Goal: Task Accomplishment & Management: Complete application form

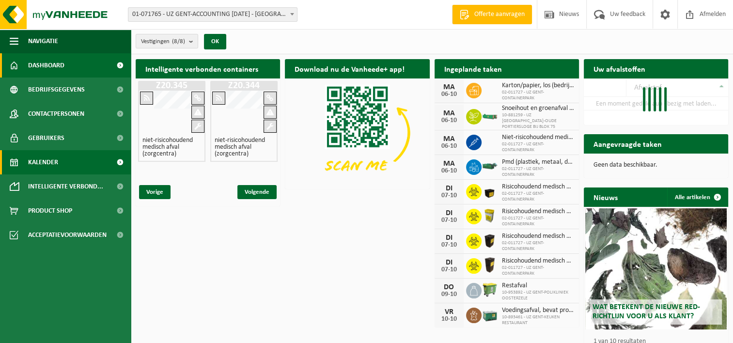
click at [56, 164] on span "Kalender" at bounding box center [43, 162] width 30 height 24
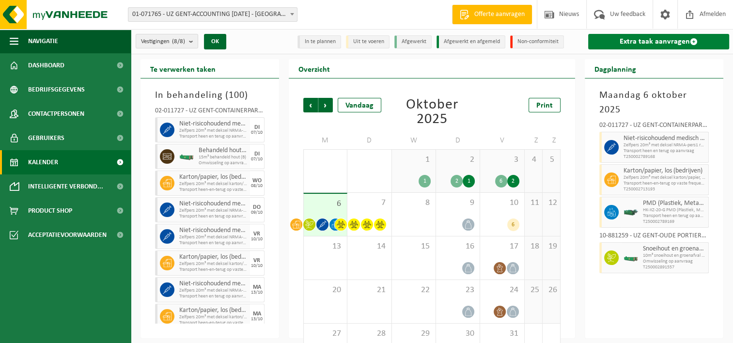
click at [637, 40] on link "Extra taak aanvragen" at bounding box center [658, 42] width 141 height 16
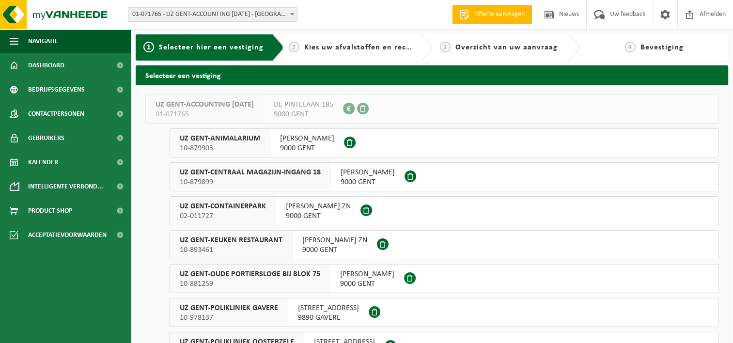
click at [243, 212] on span "02-011727" at bounding box center [223, 216] width 86 height 10
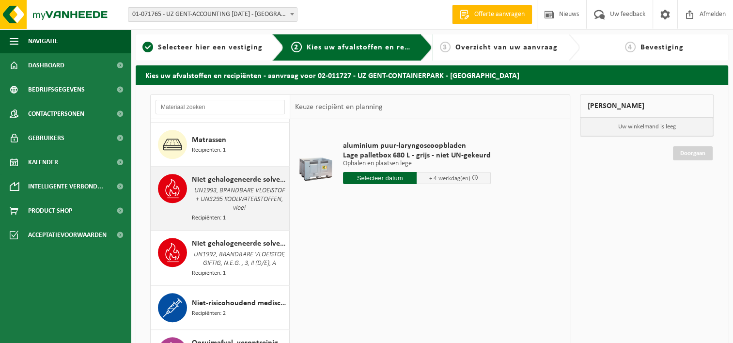
scroll to position [1211, 0]
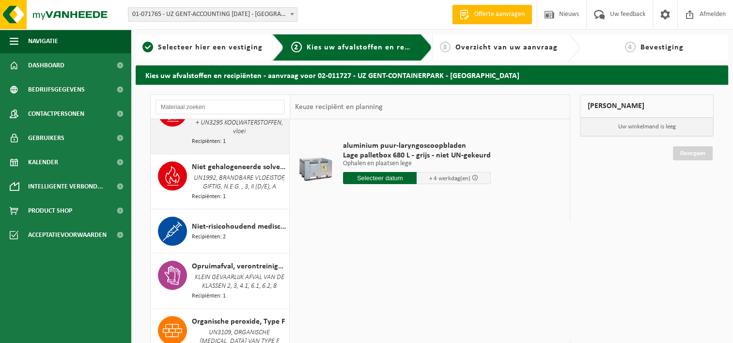
click at [231, 231] on span "Niet-risicohoudend medisch afval (zorgcentra)" at bounding box center [239, 227] width 95 height 12
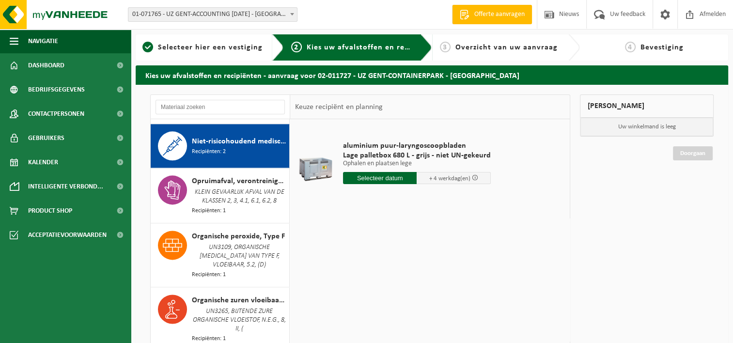
scroll to position [1304, 0]
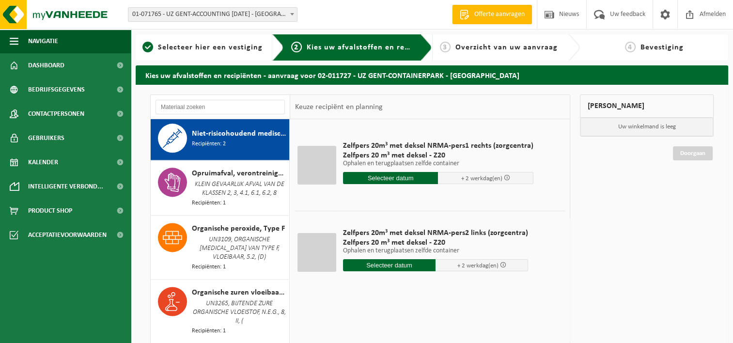
click at [380, 177] on input "text" at bounding box center [390, 178] width 95 height 12
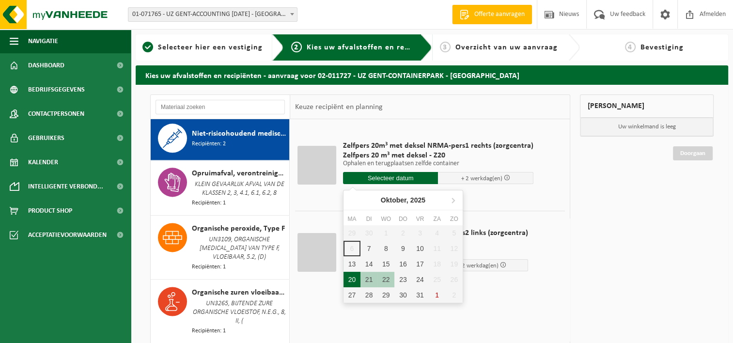
click at [352, 278] on div "20" at bounding box center [352, 280] width 17 height 16
type input "Van 2025-10-20"
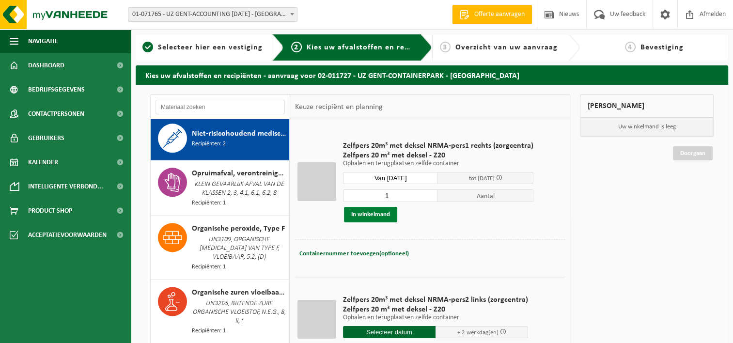
click at [378, 213] on button "In winkelmand" at bounding box center [370, 215] width 53 height 16
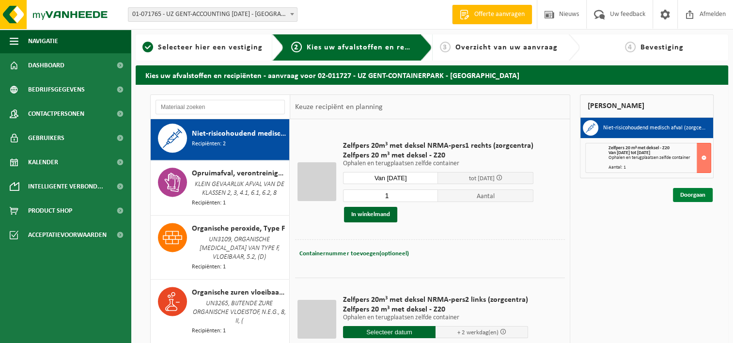
click at [695, 194] on link "Doorgaan" at bounding box center [693, 195] width 40 height 14
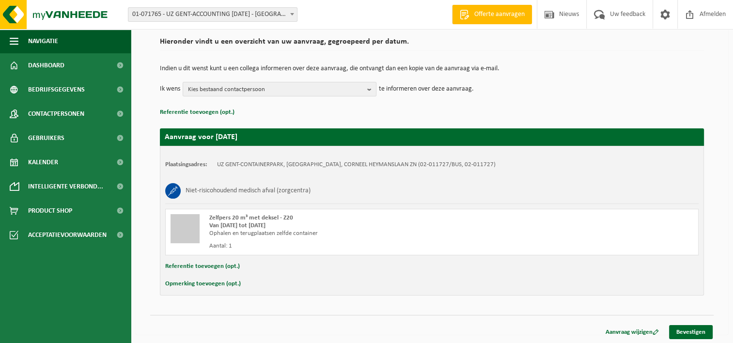
scroll to position [72, 0]
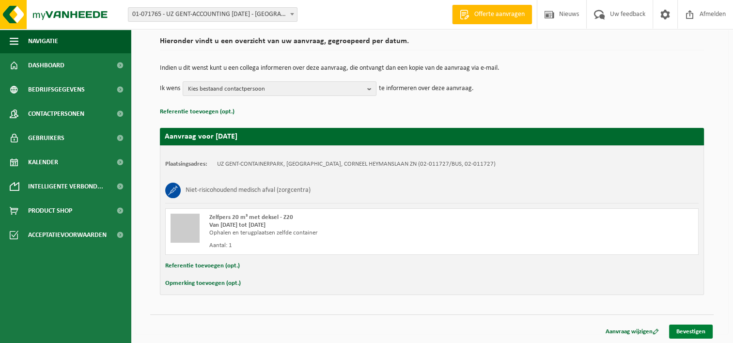
click at [703, 333] on link "Bevestigen" at bounding box center [691, 332] width 44 height 14
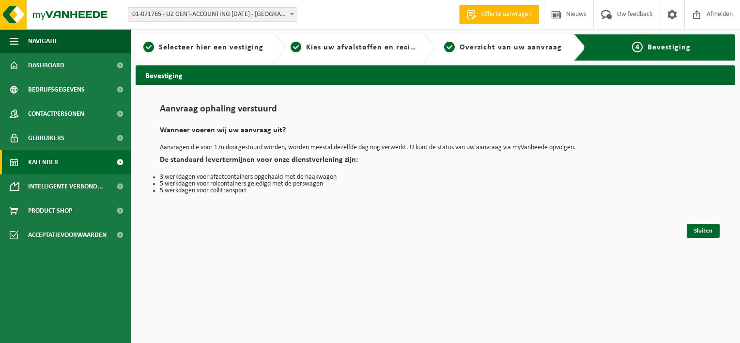
click at [60, 161] on link "Kalender" at bounding box center [65, 162] width 131 height 24
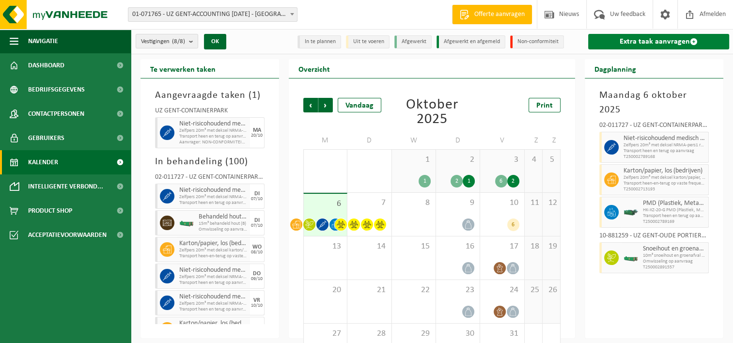
click at [650, 38] on link "Extra taak aanvragen" at bounding box center [658, 42] width 141 height 16
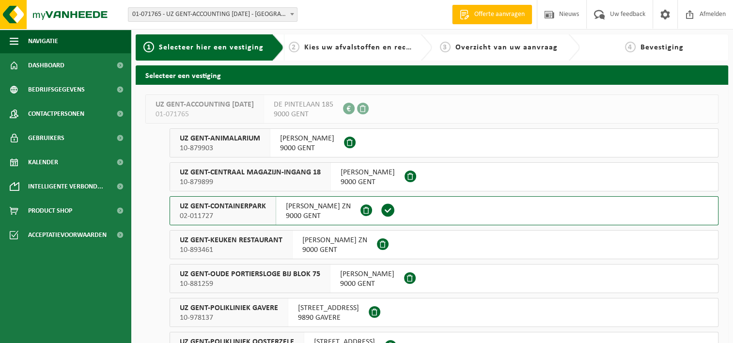
click at [242, 217] on span "02-011727" at bounding box center [223, 216] width 86 height 10
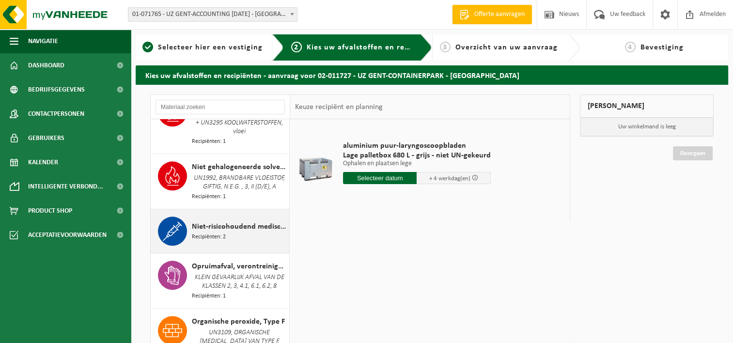
click at [242, 233] on span "Niet-risicohoudend medisch afval (zorgcentra)" at bounding box center [239, 227] width 95 height 12
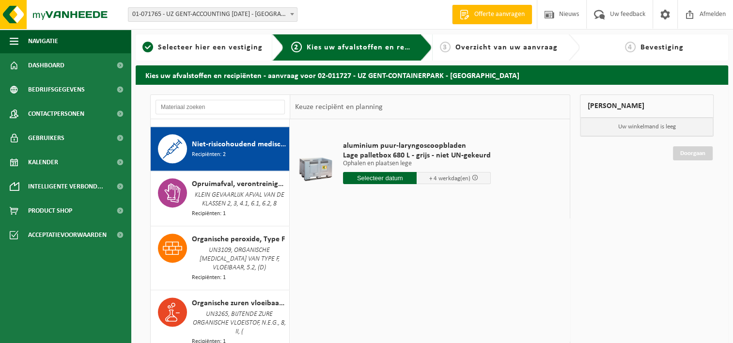
scroll to position [1304, 0]
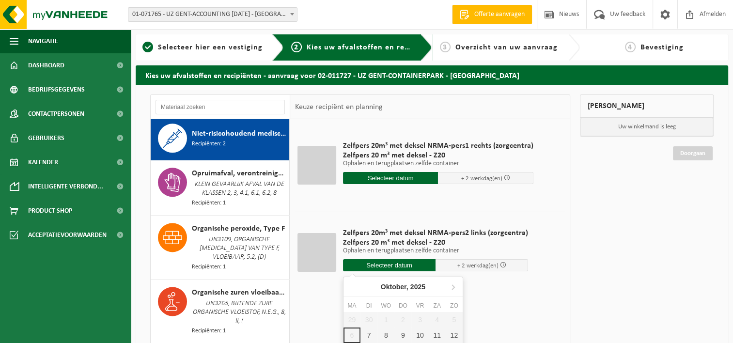
click at [395, 262] on input "text" at bounding box center [389, 265] width 93 height 12
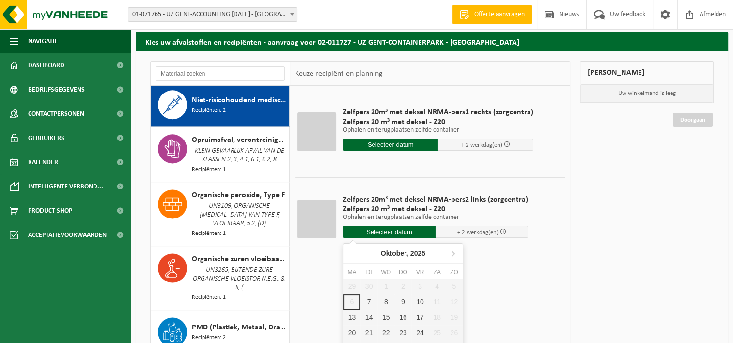
scroll to position [97, 0]
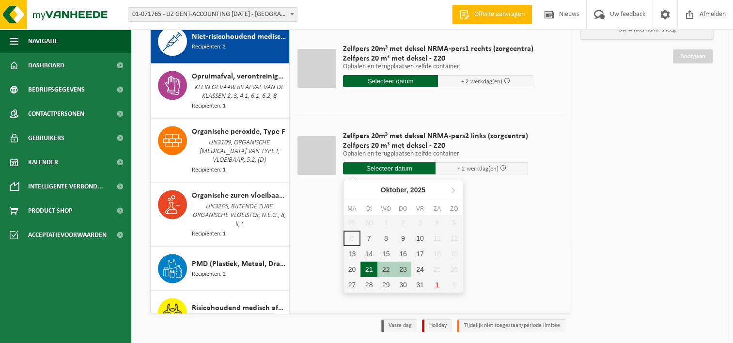
click at [364, 267] on div "21" at bounding box center [369, 270] width 17 height 16
type input "Van 2025-10-21"
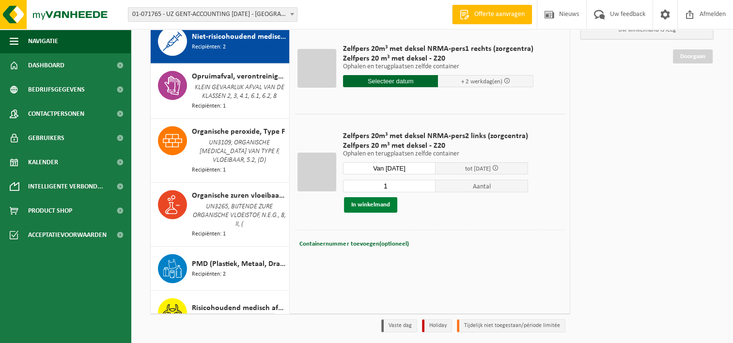
click at [374, 202] on button "In winkelmand" at bounding box center [370, 205] width 53 height 16
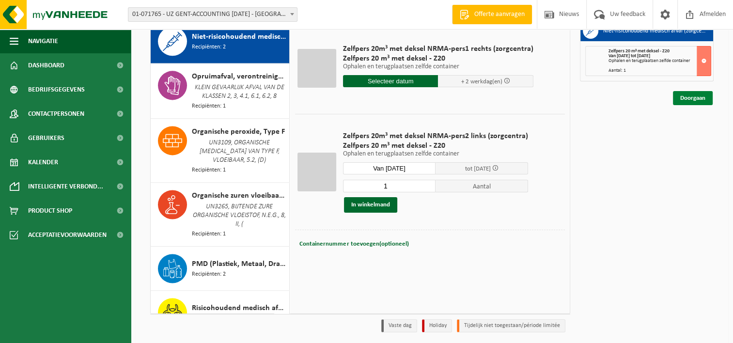
click at [684, 98] on link "Doorgaan" at bounding box center [693, 98] width 40 height 14
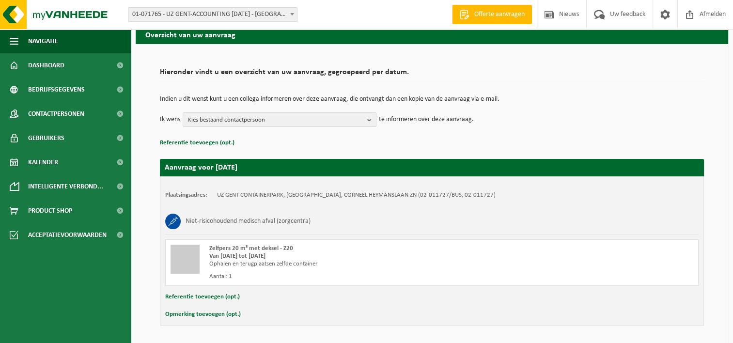
scroll to position [72, 0]
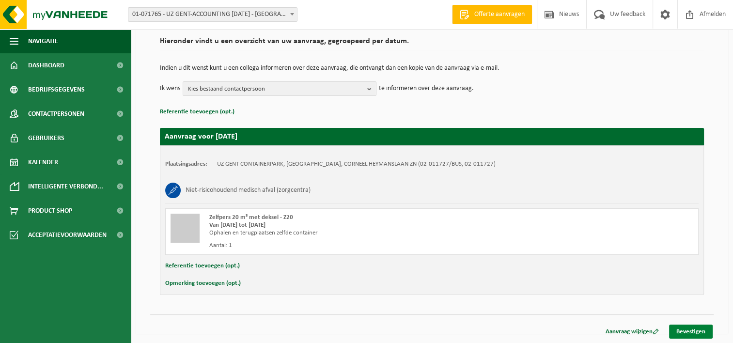
click at [683, 329] on link "Bevestigen" at bounding box center [691, 332] width 44 height 14
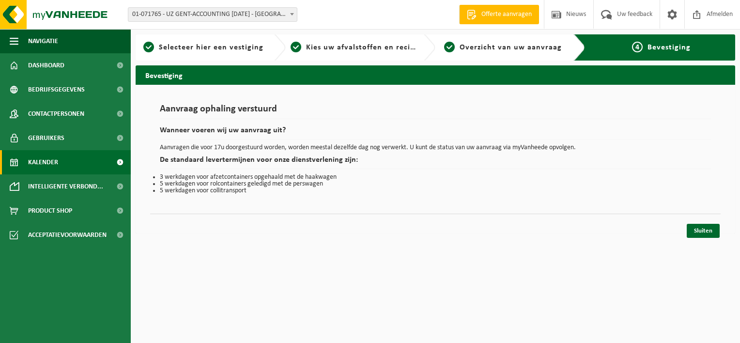
click at [58, 162] on link "Kalender" at bounding box center [65, 162] width 131 height 24
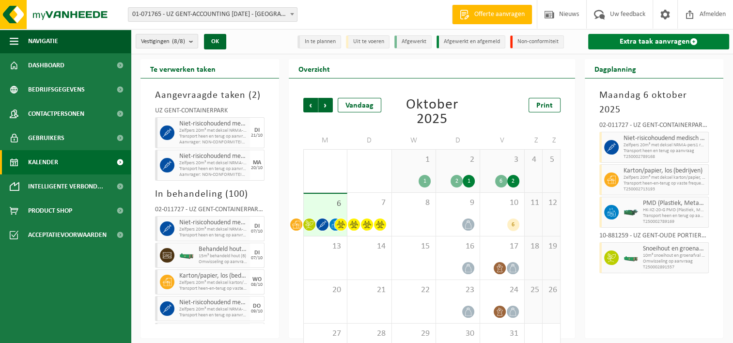
click at [646, 42] on link "Extra taak aanvragen" at bounding box center [658, 42] width 141 height 16
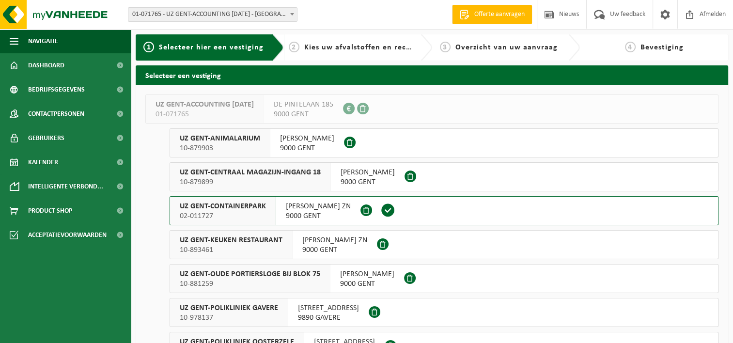
click at [228, 206] on span "UZ GENT-CONTAINERPARK" at bounding box center [223, 207] width 86 height 10
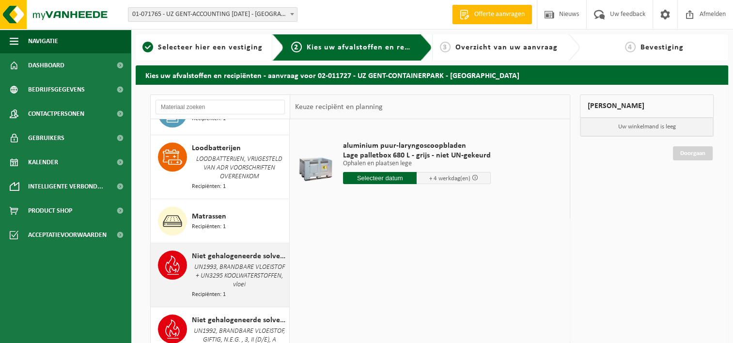
scroll to position [1211, 0]
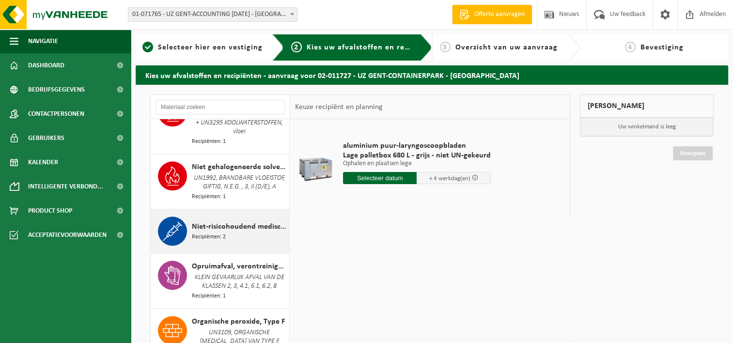
click at [223, 230] on span "Niet-risicohoudend medisch afval (zorgcentra)" at bounding box center [239, 227] width 95 height 12
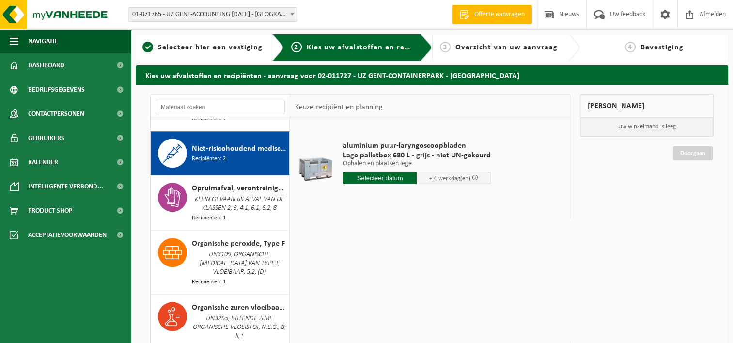
scroll to position [1304, 0]
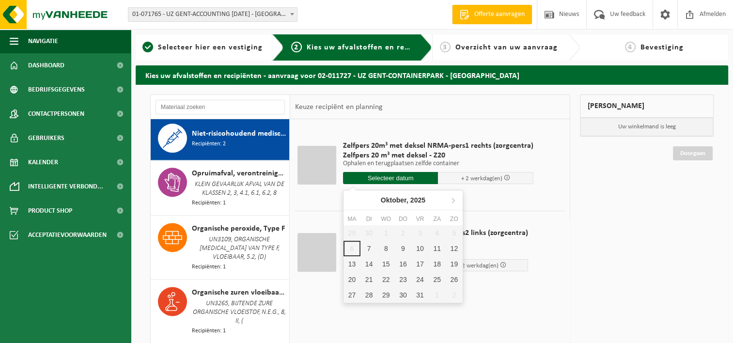
click at [391, 176] on input "text" at bounding box center [390, 178] width 95 height 12
click at [400, 277] on div "23" at bounding box center [402, 280] width 17 height 16
type input "Van 2025-10-23"
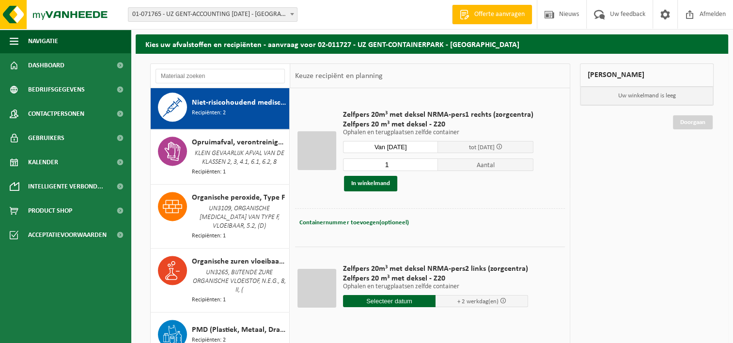
scroll to position [48, 0]
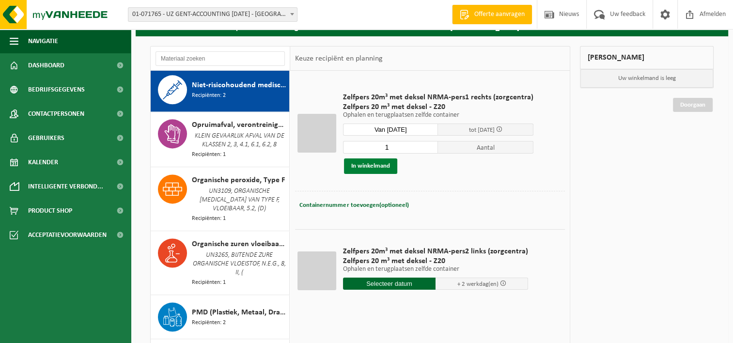
click at [357, 167] on button "In winkelmand" at bounding box center [370, 166] width 53 height 16
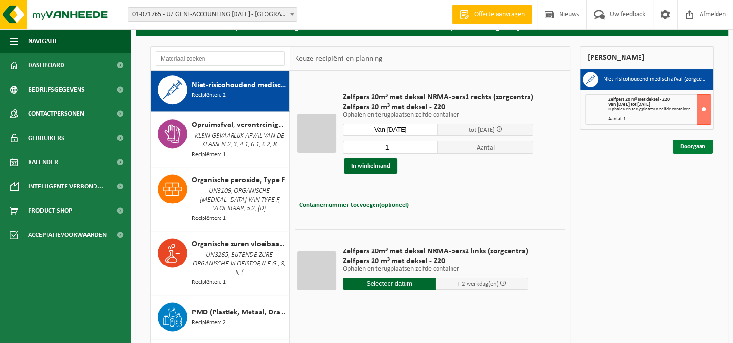
click at [690, 146] on link "Doorgaan" at bounding box center [693, 147] width 40 height 14
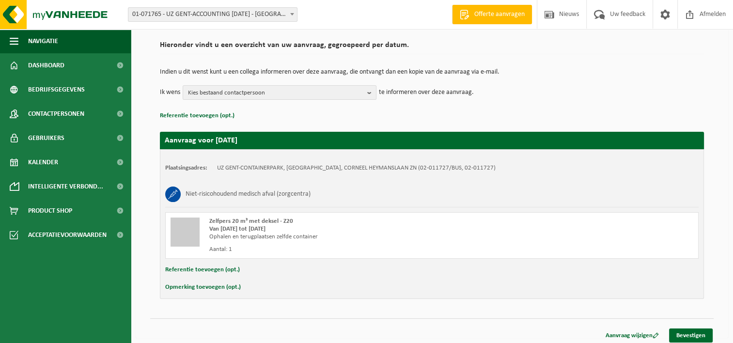
scroll to position [72, 0]
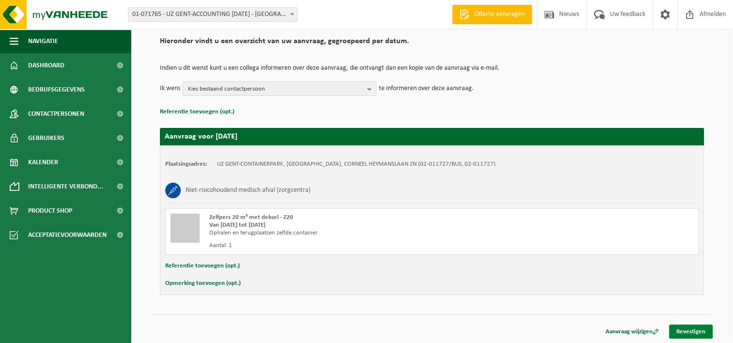
click at [684, 333] on link "Bevestigen" at bounding box center [691, 332] width 44 height 14
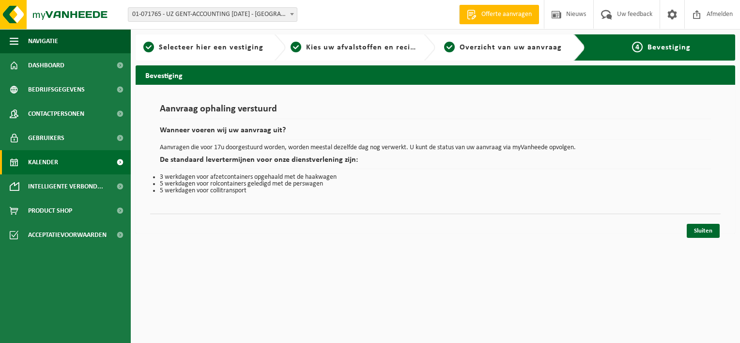
click at [65, 168] on link "Kalender" at bounding box center [65, 162] width 131 height 24
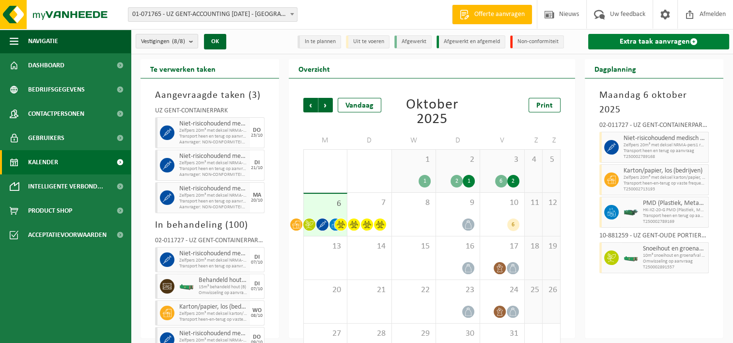
click at [648, 41] on link "Extra taak aanvragen" at bounding box center [658, 42] width 141 height 16
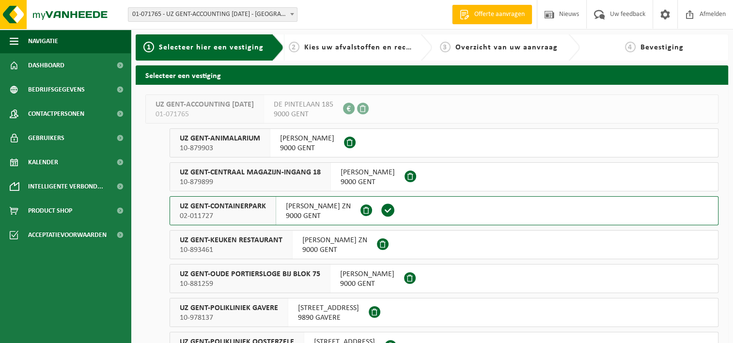
click at [235, 211] on span "02-011727" at bounding box center [223, 216] width 86 height 10
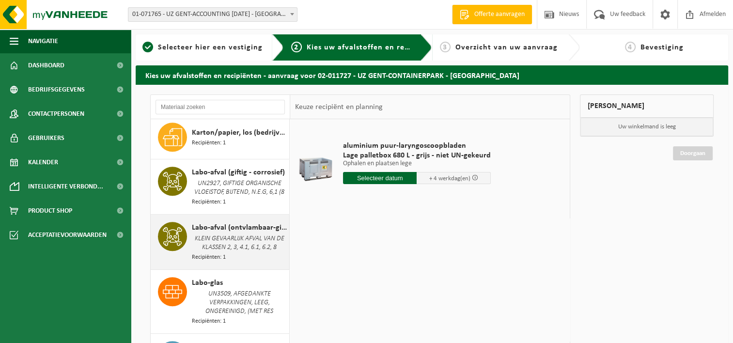
scroll to position [824, 0]
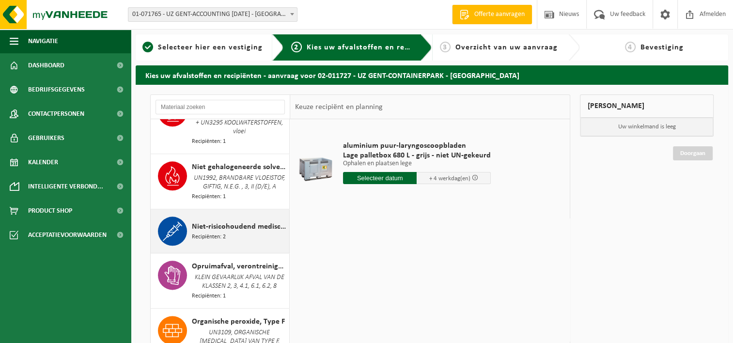
click at [228, 229] on span "Niet-risicohoudend medisch afval (zorgcentra)" at bounding box center [239, 227] width 95 height 12
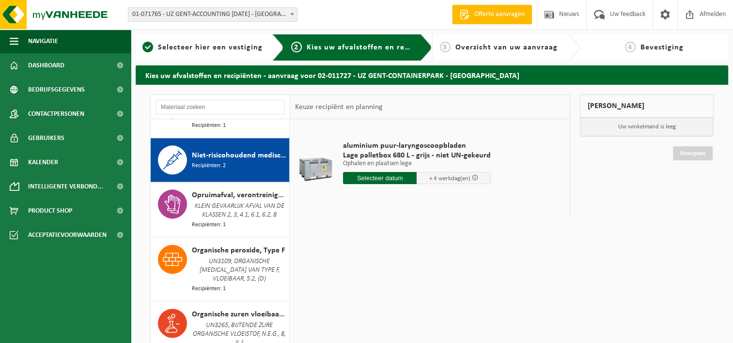
scroll to position [1304, 0]
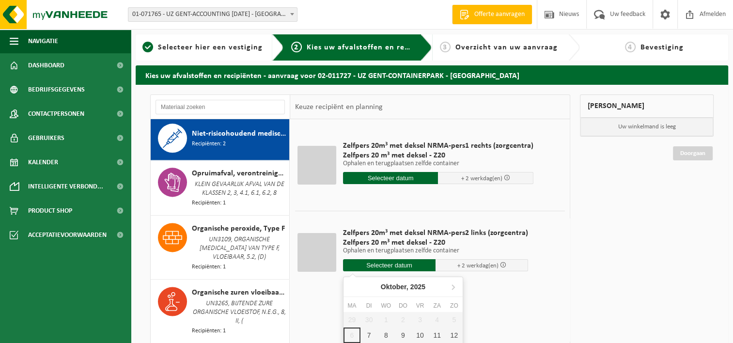
click at [380, 266] on input "text" at bounding box center [389, 265] width 93 height 12
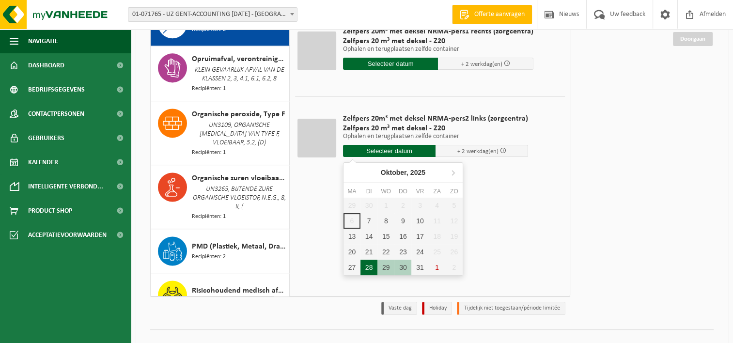
scroll to position [130, 0]
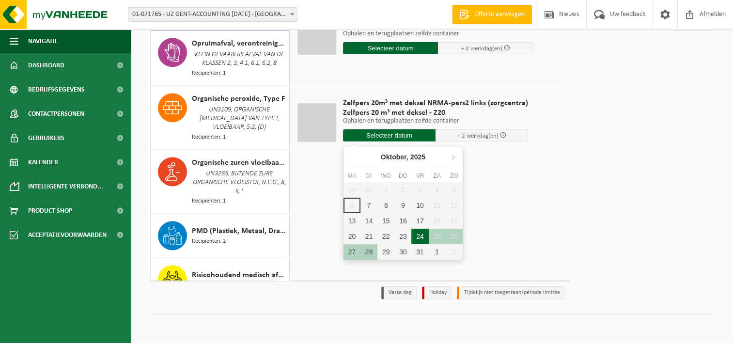
click at [419, 236] on div "24" at bounding box center [419, 237] width 17 height 16
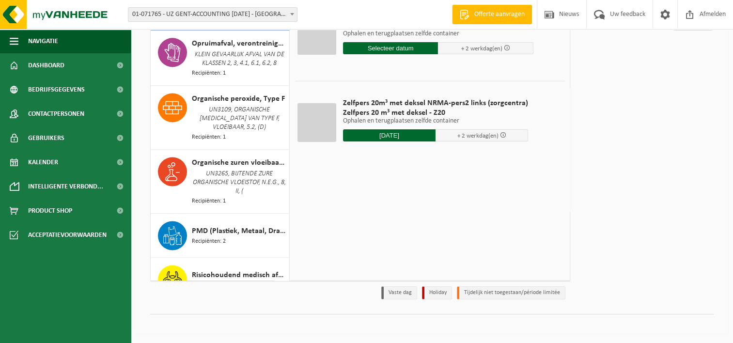
type input "Van [DATE]"
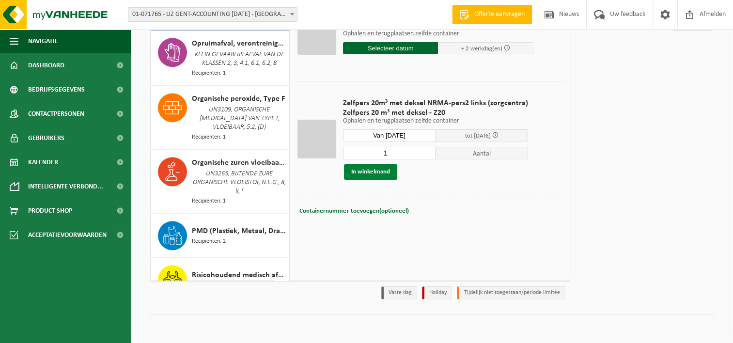
click at [361, 172] on button "In winkelmand" at bounding box center [370, 172] width 53 height 16
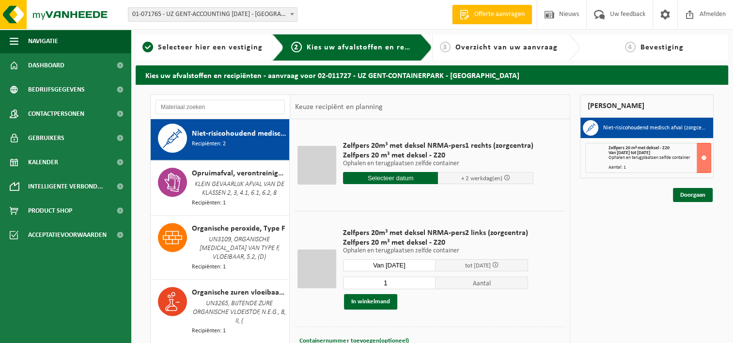
scroll to position [0, 0]
click at [688, 196] on link "Doorgaan" at bounding box center [693, 195] width 40 height 14
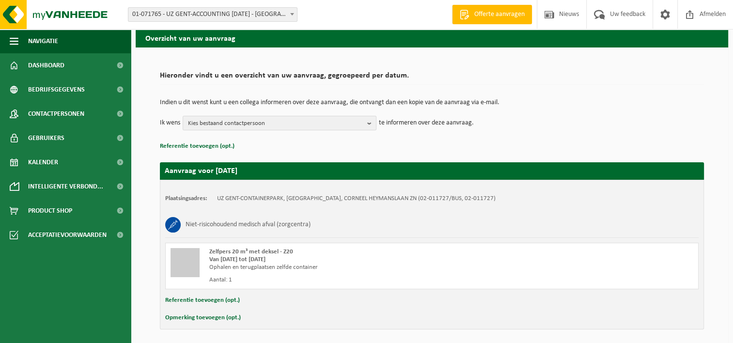
scroll to position [72, 0]
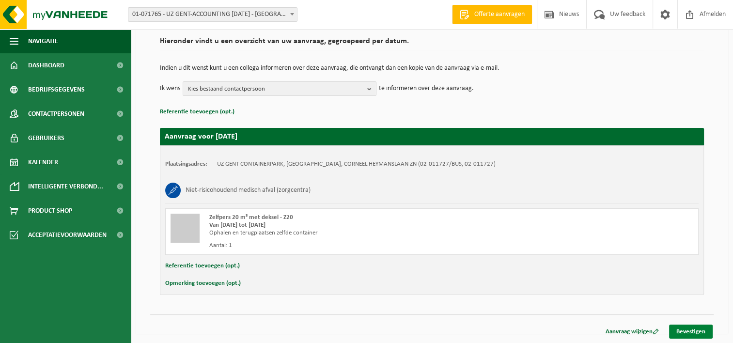
click at [697, 331] on link "Bevestigen" at bounding box center [691, 332] width 44 height 14
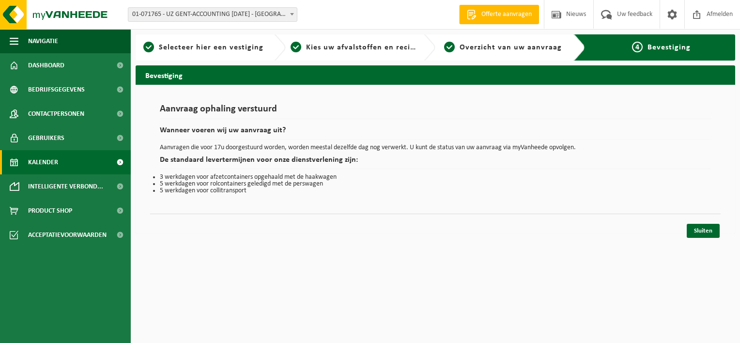
click at [63, 163] on link "Kalender" at bounding box center [65, 162] width 131 height 24
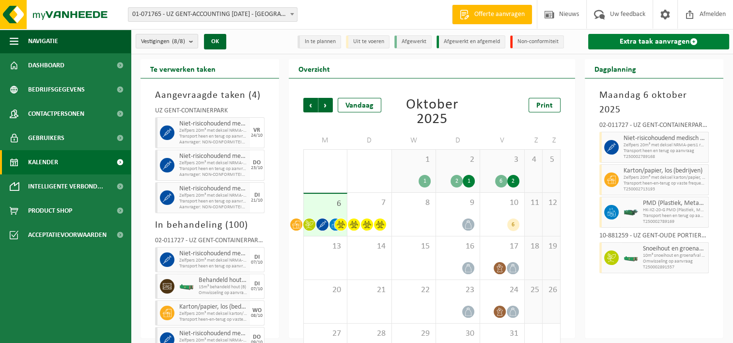
click at [629, 41] on link "Extra taak aanvragen" at bounding box center [658, 42] width 141 height 16
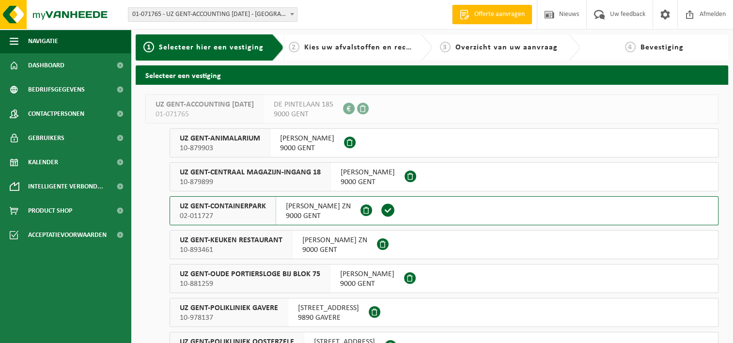
click at [245, 207] on span "UZ GENT-CONTAINERPARK" at bounding box center [223, 207] width 86 height 10
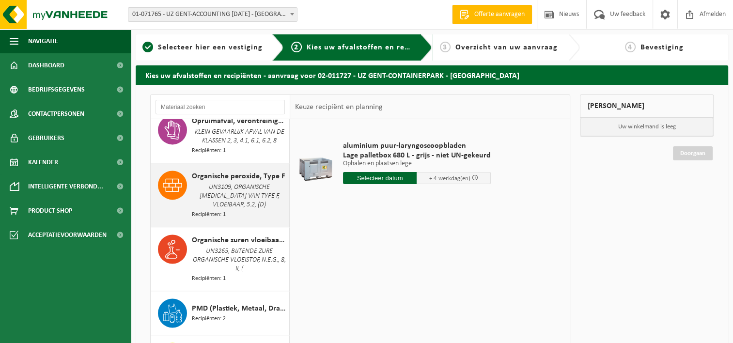
scroll to position [1405, 0]
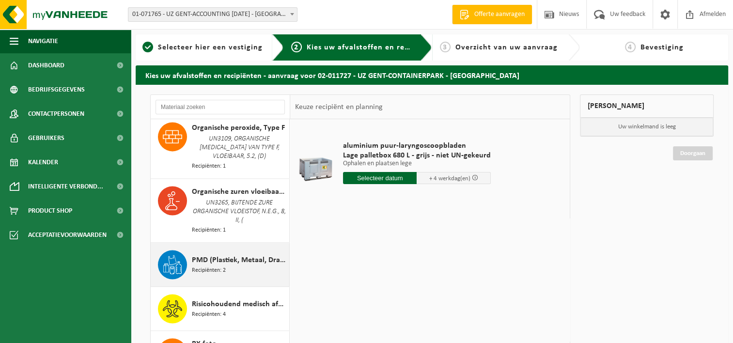
click at [215, 256] on span "PMD (Plastiek, Metaal, Drankkartons) (bedrijven)" at bounding box center [239, 260] width 95 height 12
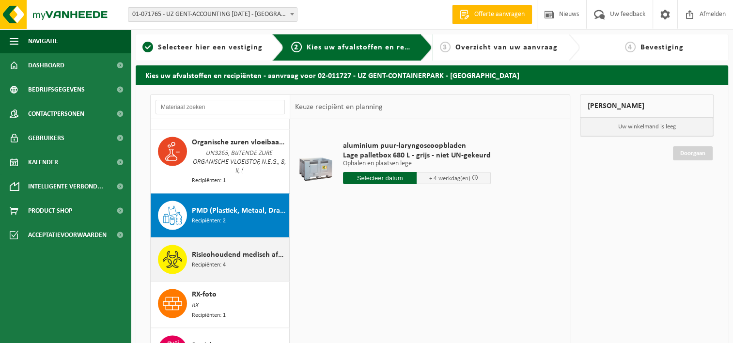
scroll to position [1527, 0]
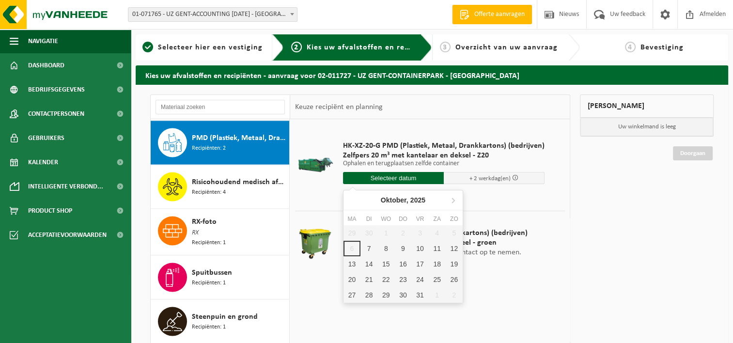
click at [390, 178] on input "text" at bounding box center [393, 178] width 101 height 12
click at [416, 278] on div "24" at bounding box center [419, 280] width 17 height 16
type input "Van 2025-10-24"
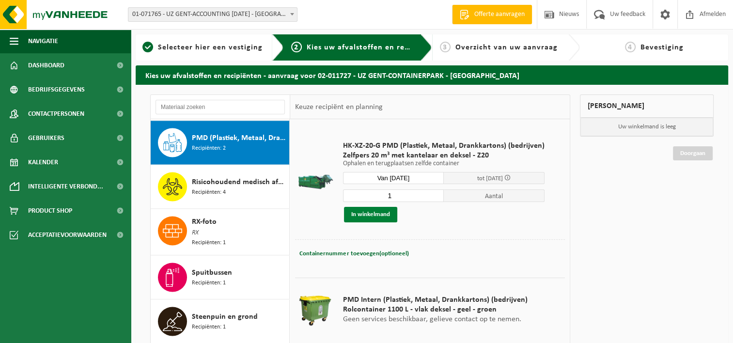
click at [376, 214] on button "In winkelmand" at bounding box center [370, 215] width 53 height 16
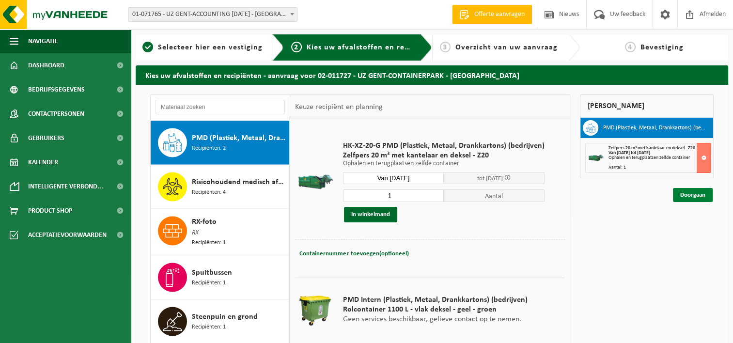
click at [689, 193] on link "Doorgaan" at bounding box center [693, 195] width 40 height 14
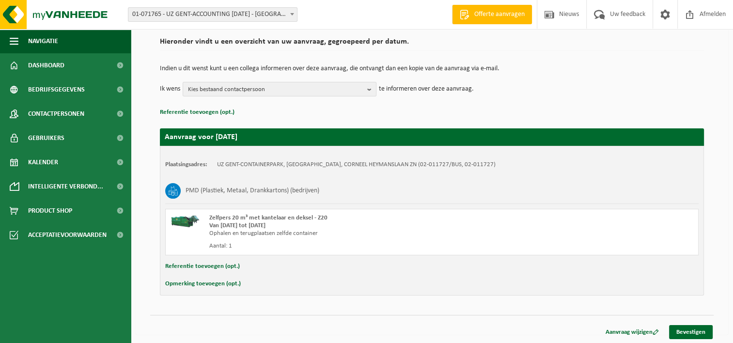
scroll to position [72, 0]
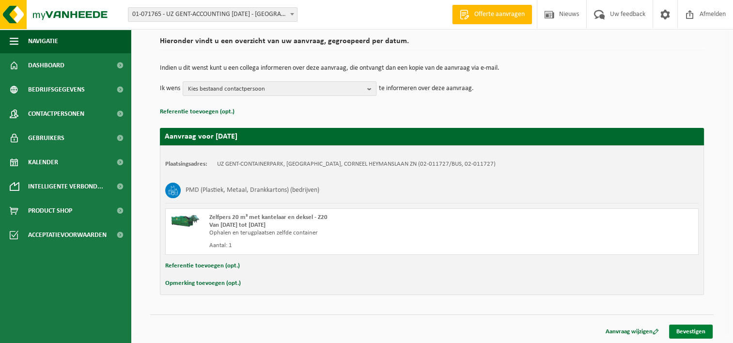
click at [692, 329] on link "Bevestigen" at bounding box center [691, 332] width 44 height 14
